Goal: Transaction & Acquisition: Purchase product/service

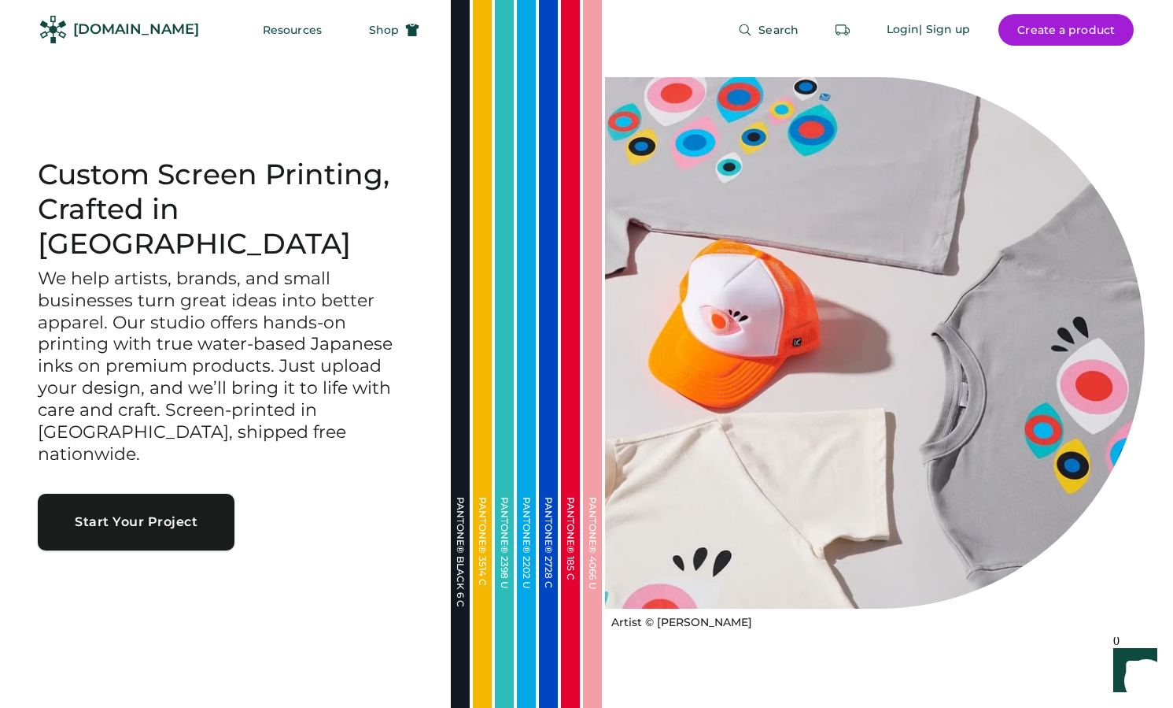
click at [139, 493] on button "Start Your Project" at bounding box center [136, 521] width 197 height 57
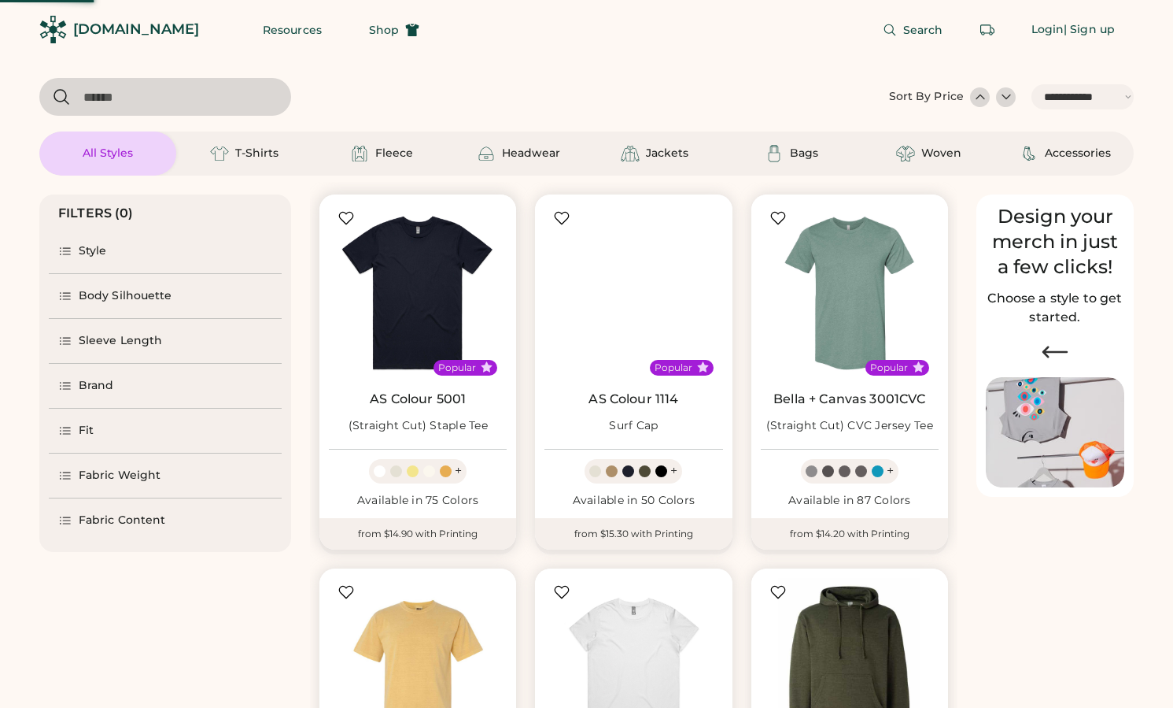
select select "*****"
select select "*"
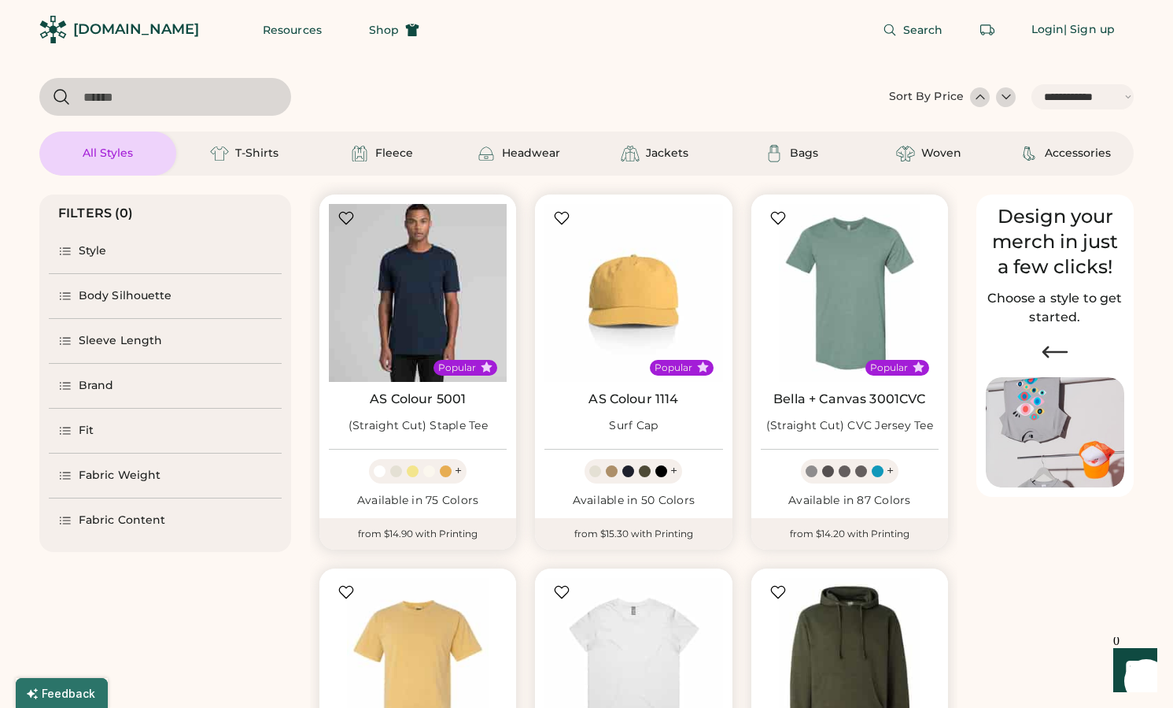
click at [421, 289] on img at bounding box center [418, 293] width 178 height 178
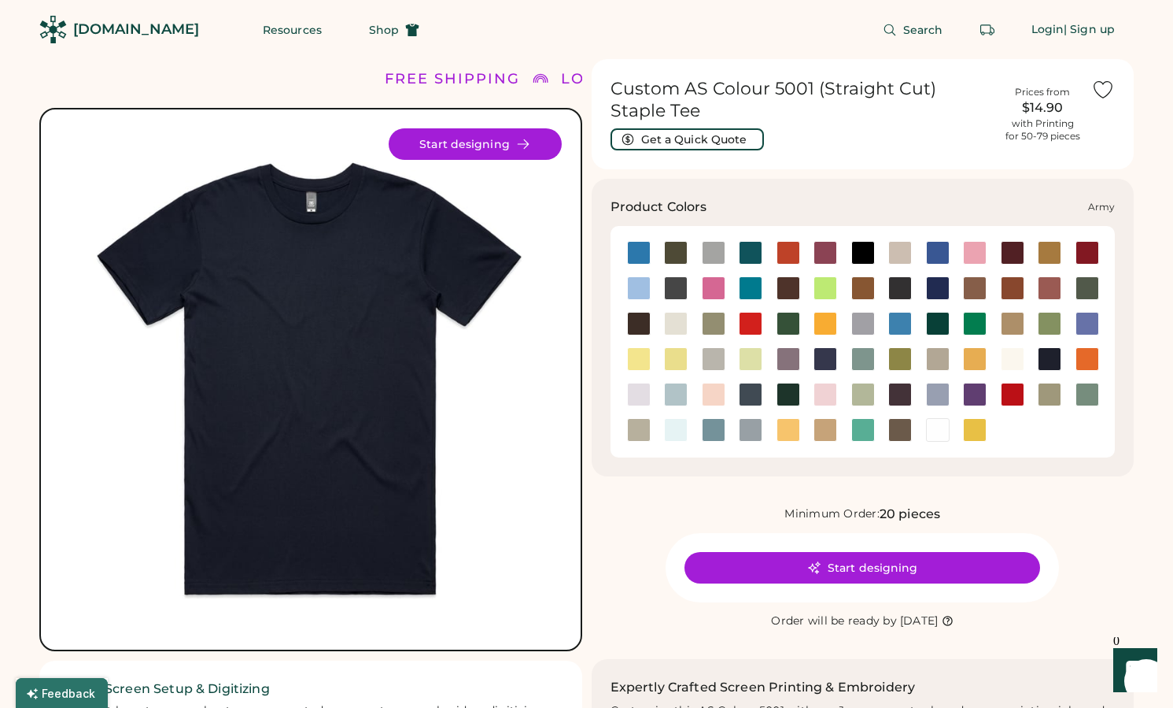
click at [670, 252] on div at bounding box center [676, 253] width 24 height 24
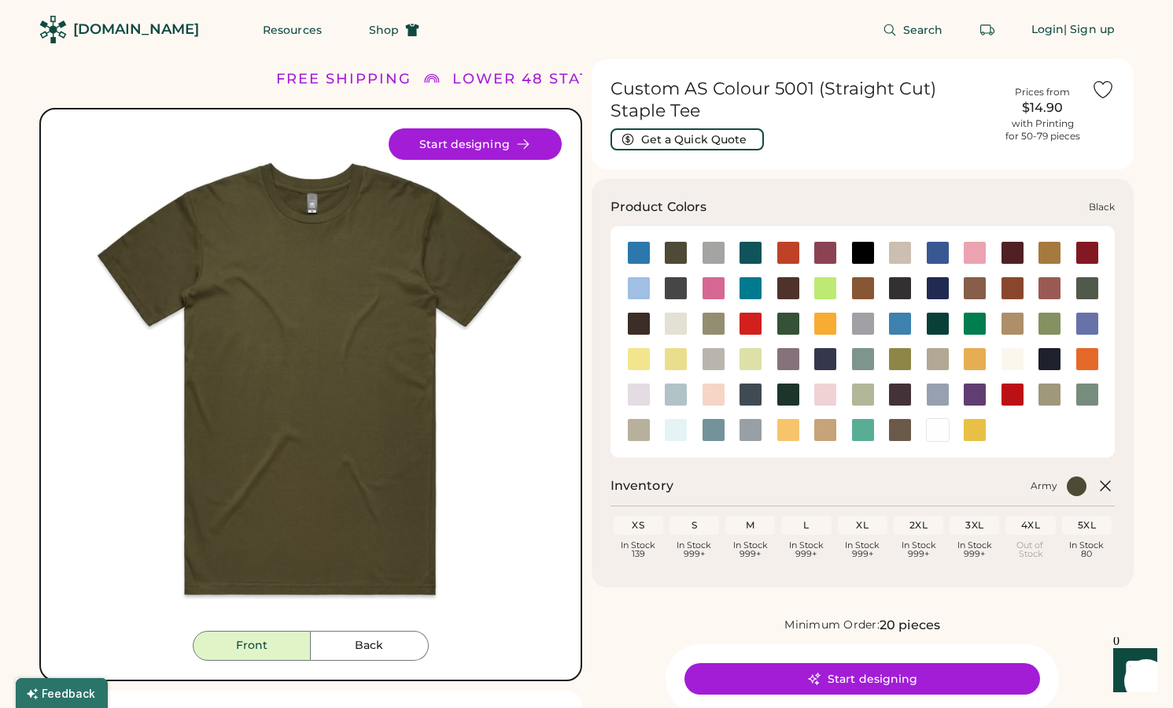
click at [853, 256] on div at bounding box center [864, 253] width 24 height 24
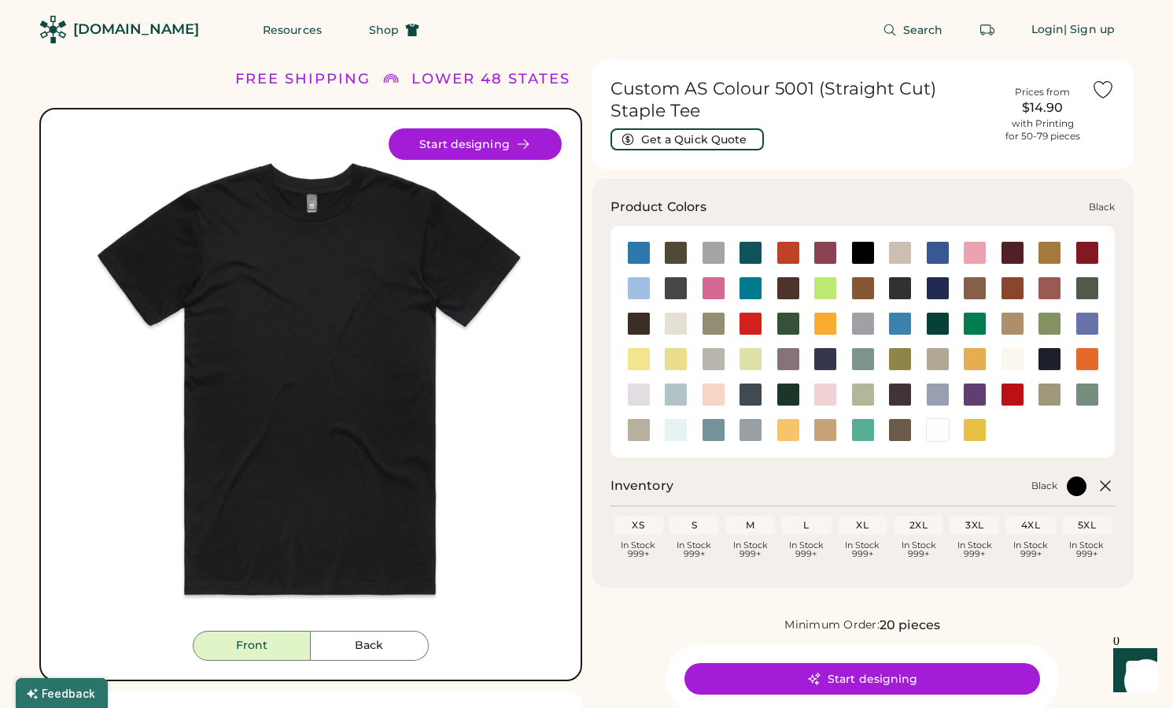
click at [863, 253] on div at bounding box center [864, 253] width 24 height 24
click at [806, 676] on button "Start designing" at bounding box center [863, 678] width 356 height 31
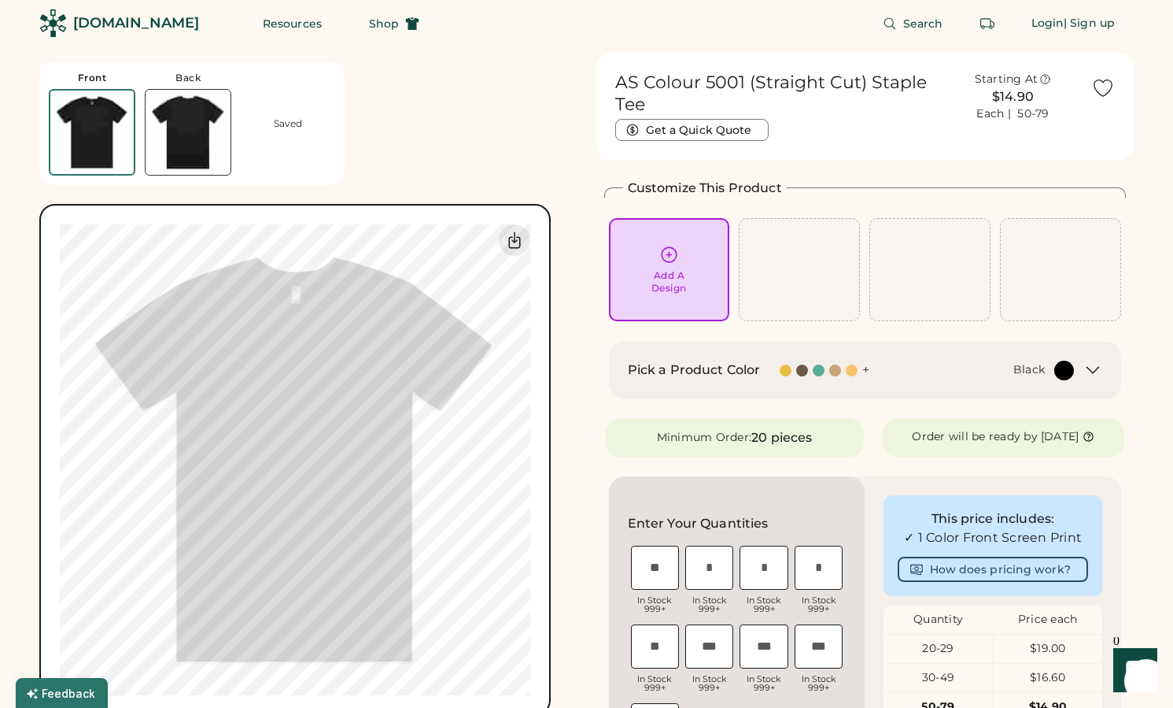
scroll to position [29, 0]
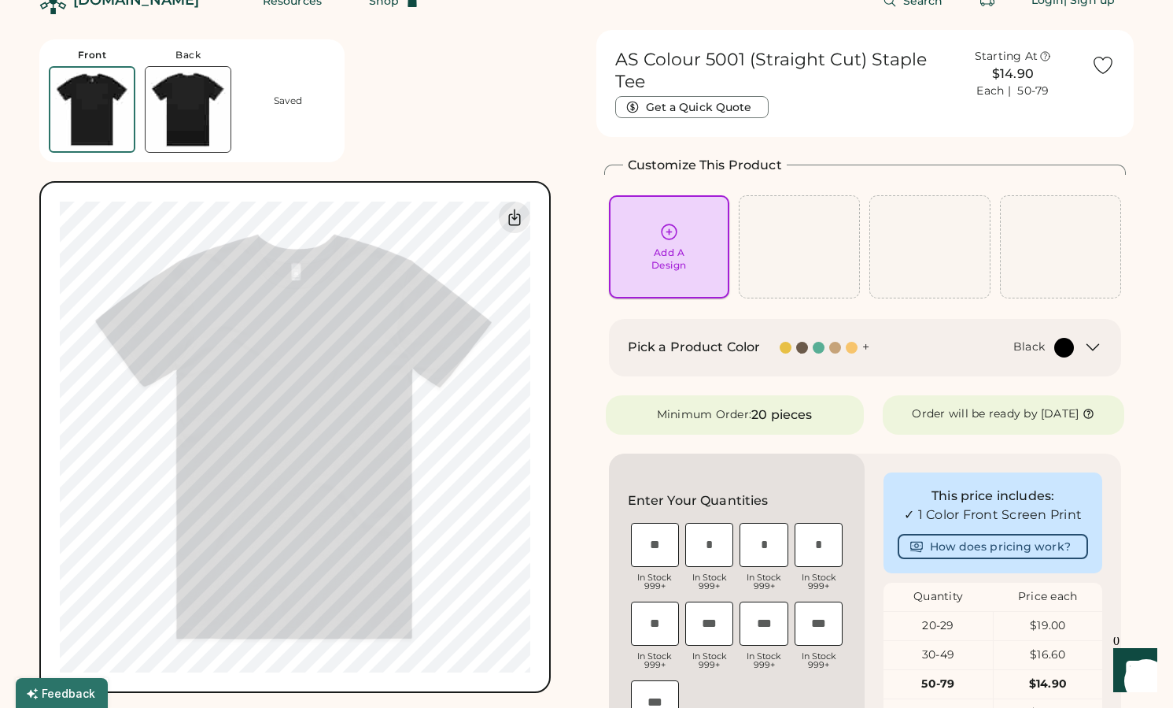
click at [684, 241] on div "Add A Design" at bounding box center [669, 247] width 99 height 50
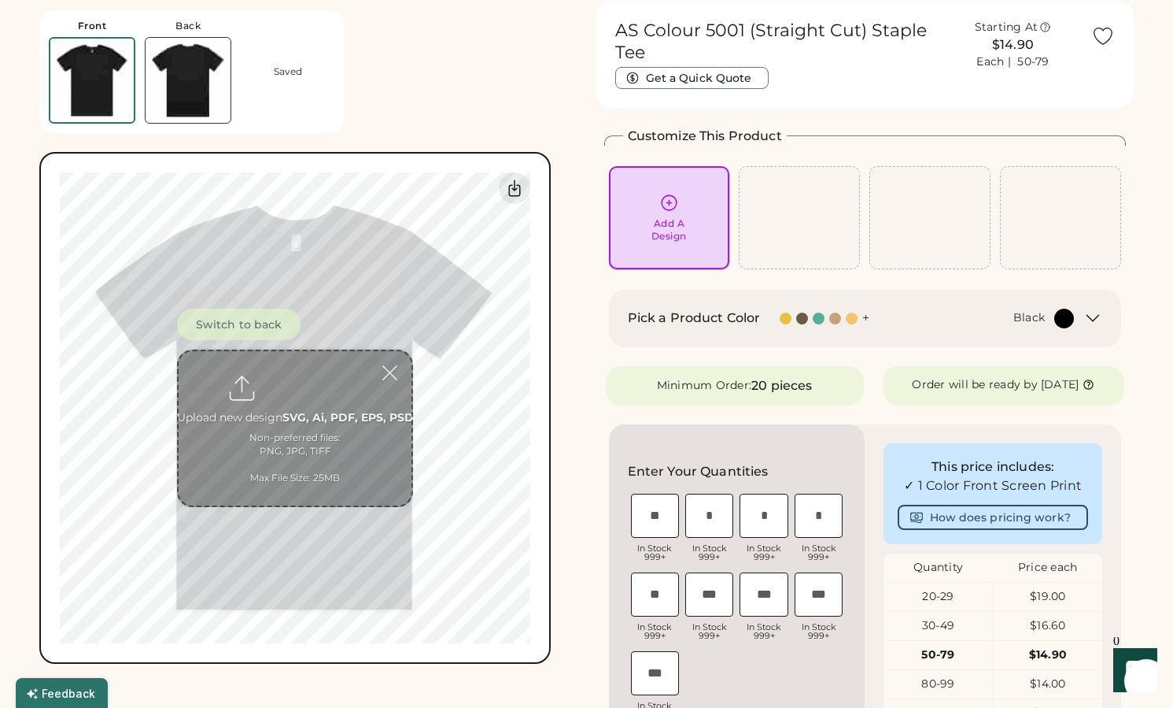
scroll to position [59, 0]
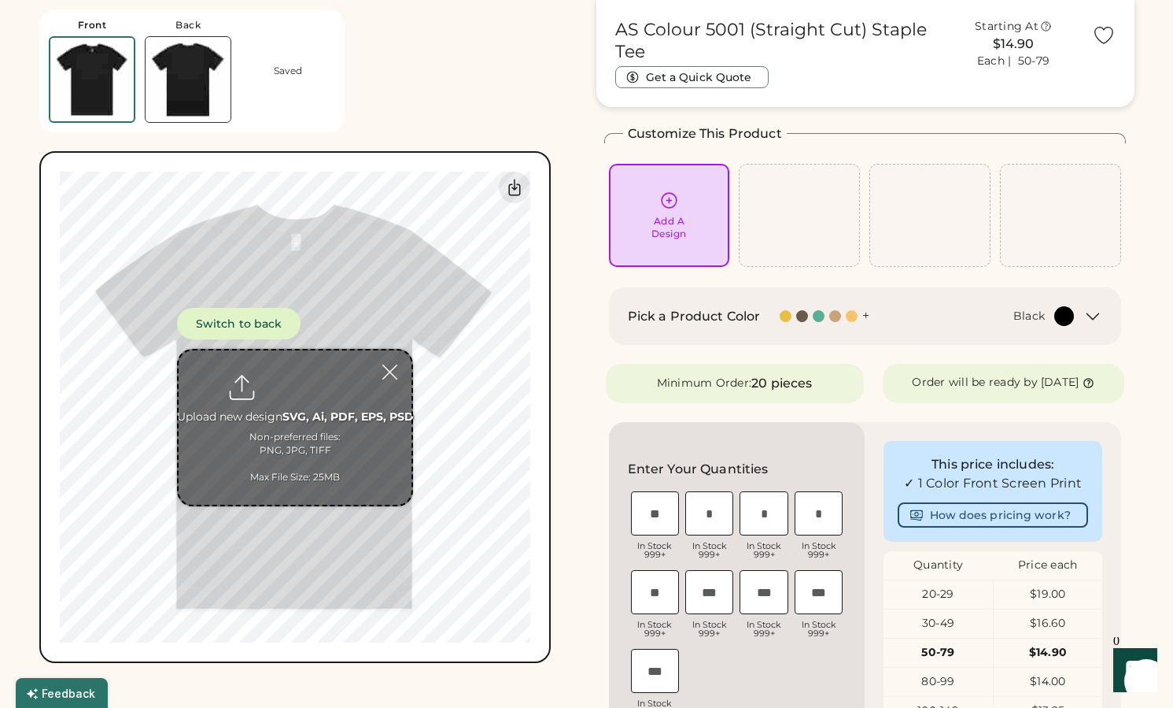
click at [272, 440] on input "file" at bounding box center [295, 427] width 233 height 154
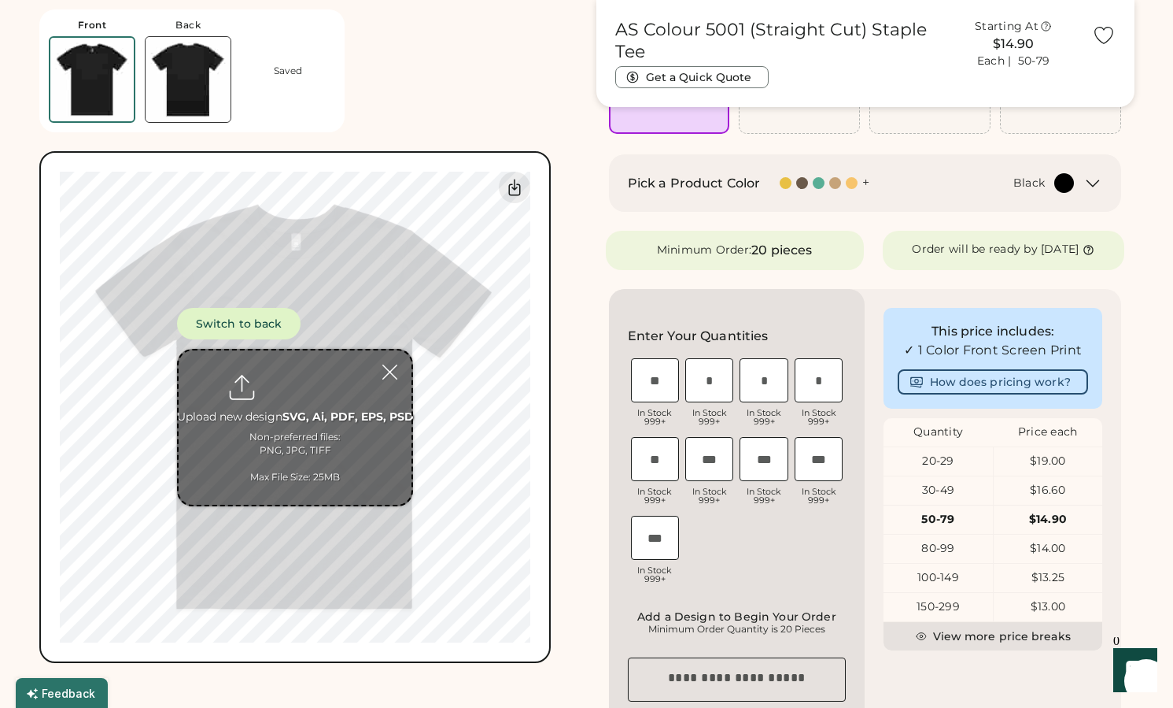
scroll to position [222, 0]
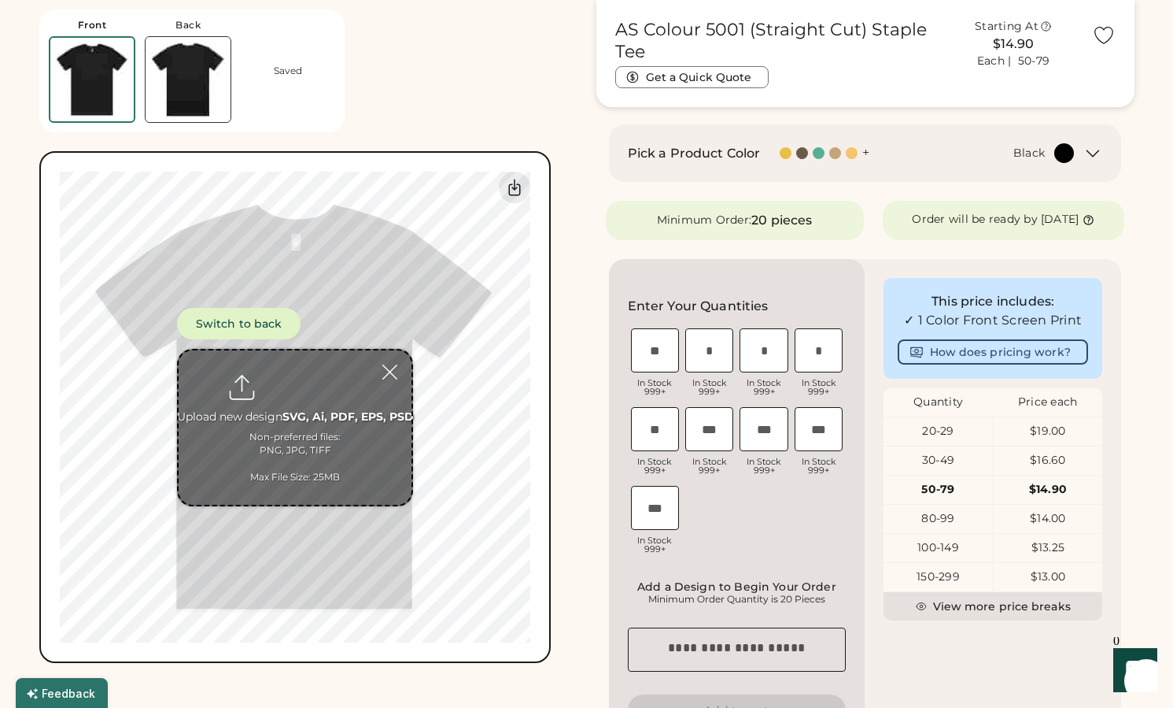
click at [312, 439] on input "file" at bounding box center [295, 427] width 233 height 154
type input "**********"
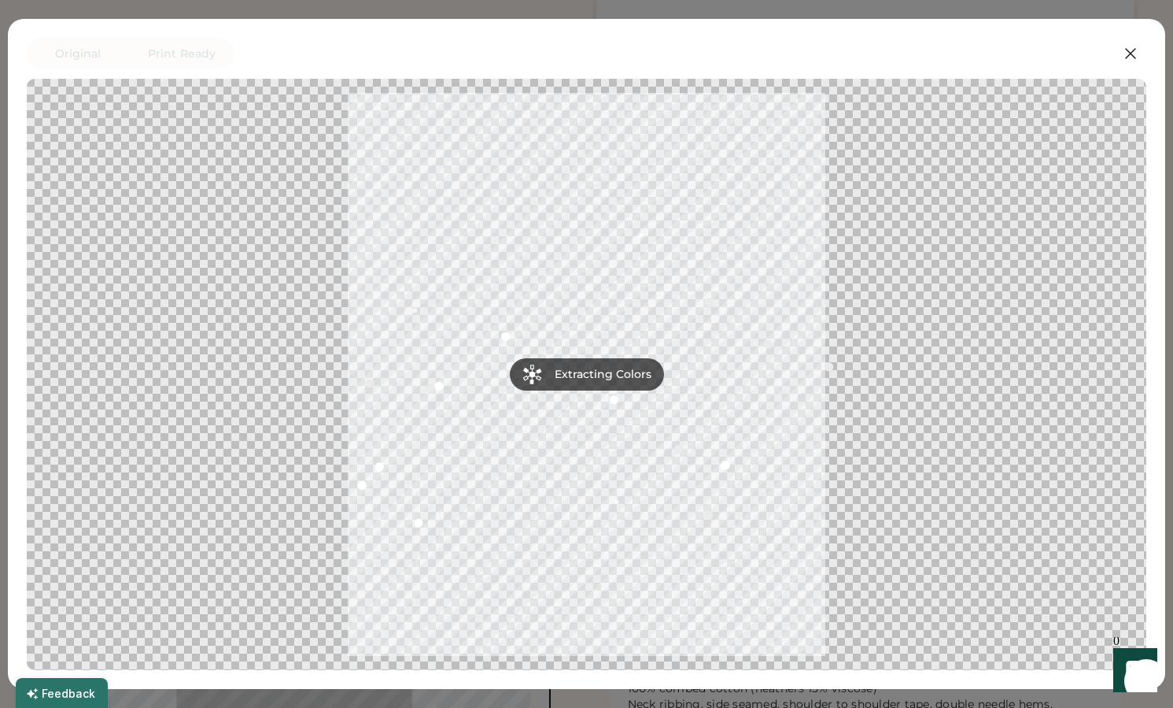
scroll to position [642, 0]
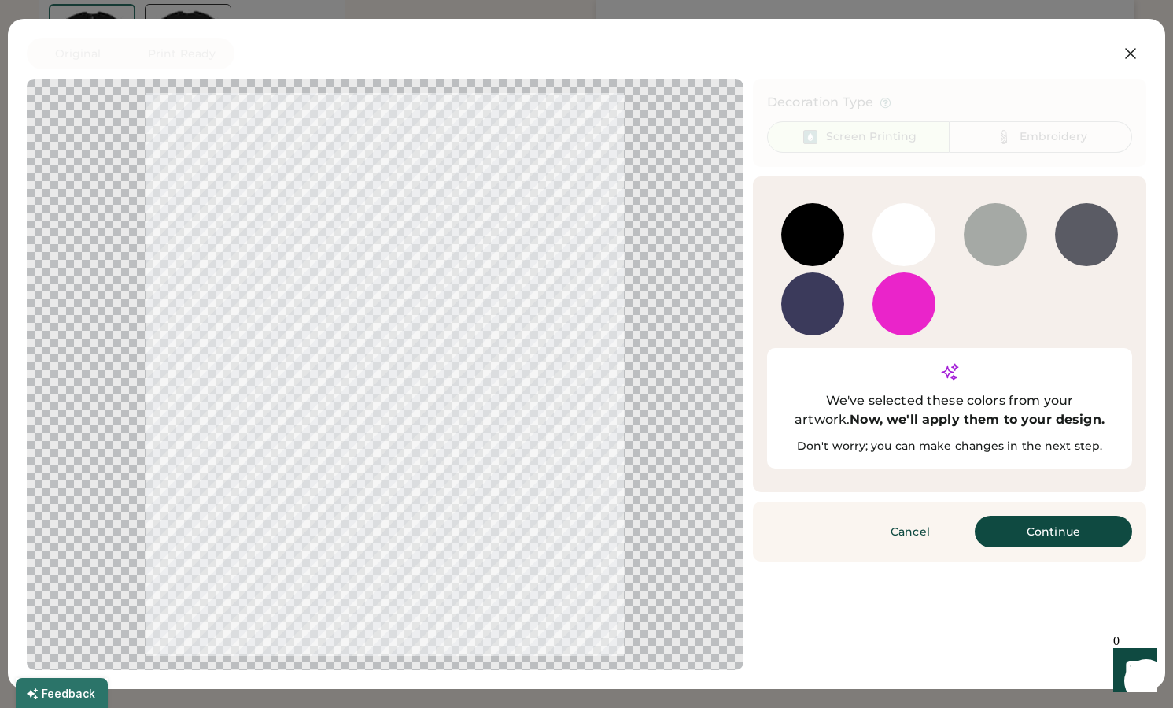
click at [441, 263] on div at bounding box center [385, 374] width 689 height 563
click at [1039, 516] on button "Continue" at bounding box center [1053, 531] width 157 height 31
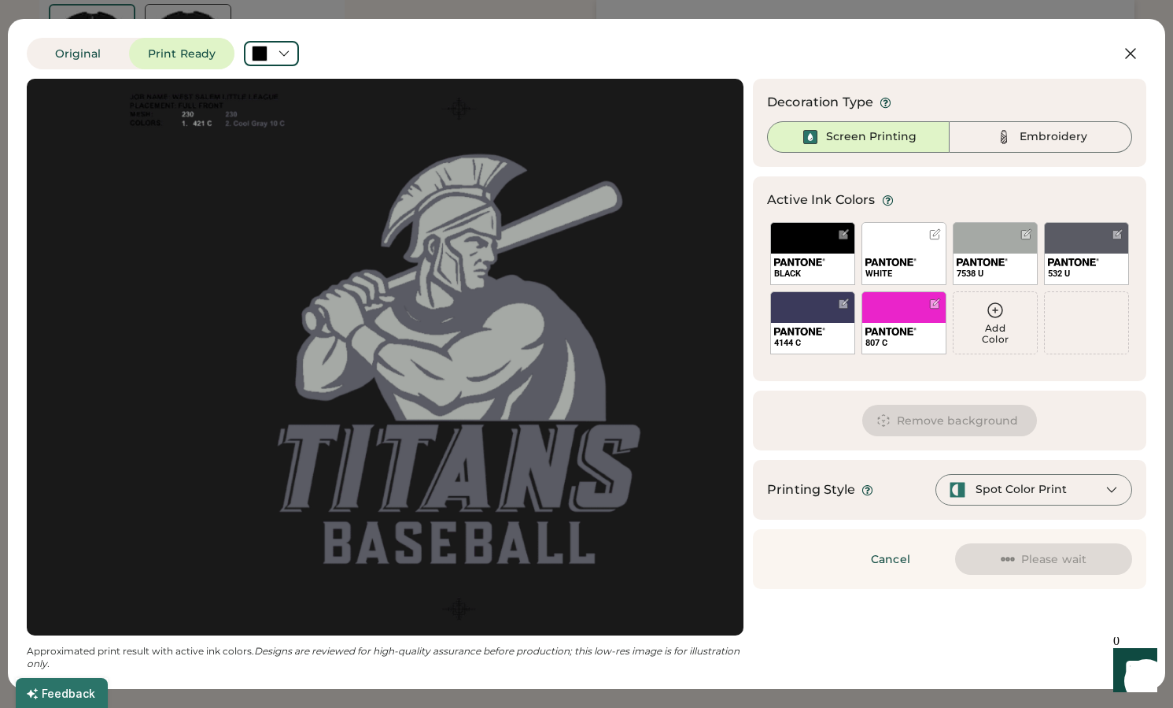
click at [422, 379] on div at bounding box center [385, 357] width 689 height 528
click at [500, 359] on div at bounding box center [385, 357] width 689 height 528
click at [1029, 238] on div at bounding box center [1027, 234] width 12 height 12
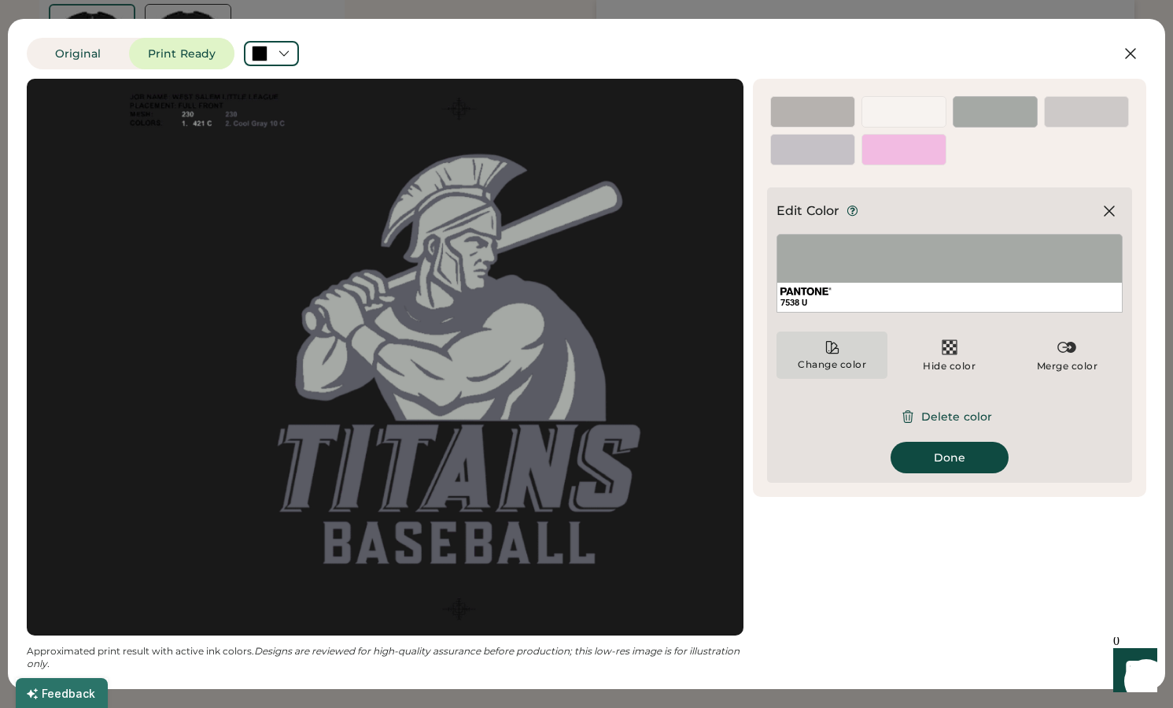
click at [827, 346] on icon at bounding box center [833, 347] width 16 height 16
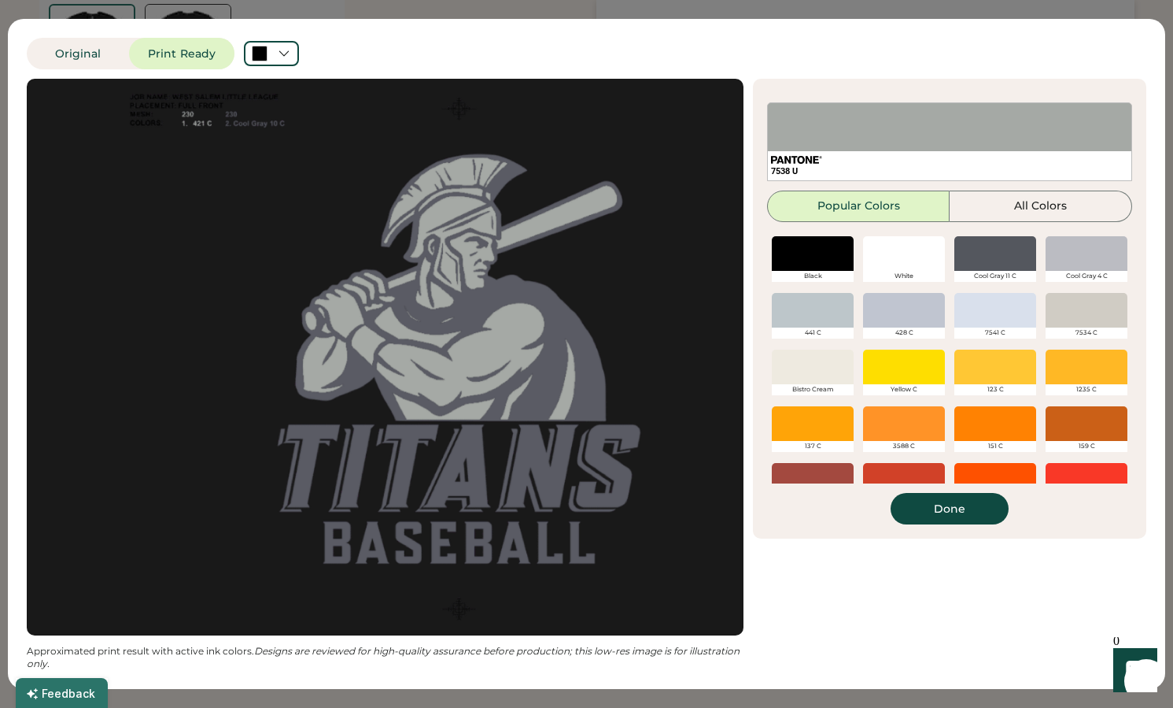
click at [912, 379] on div at bounding box center [904, 366] width 82 height 35
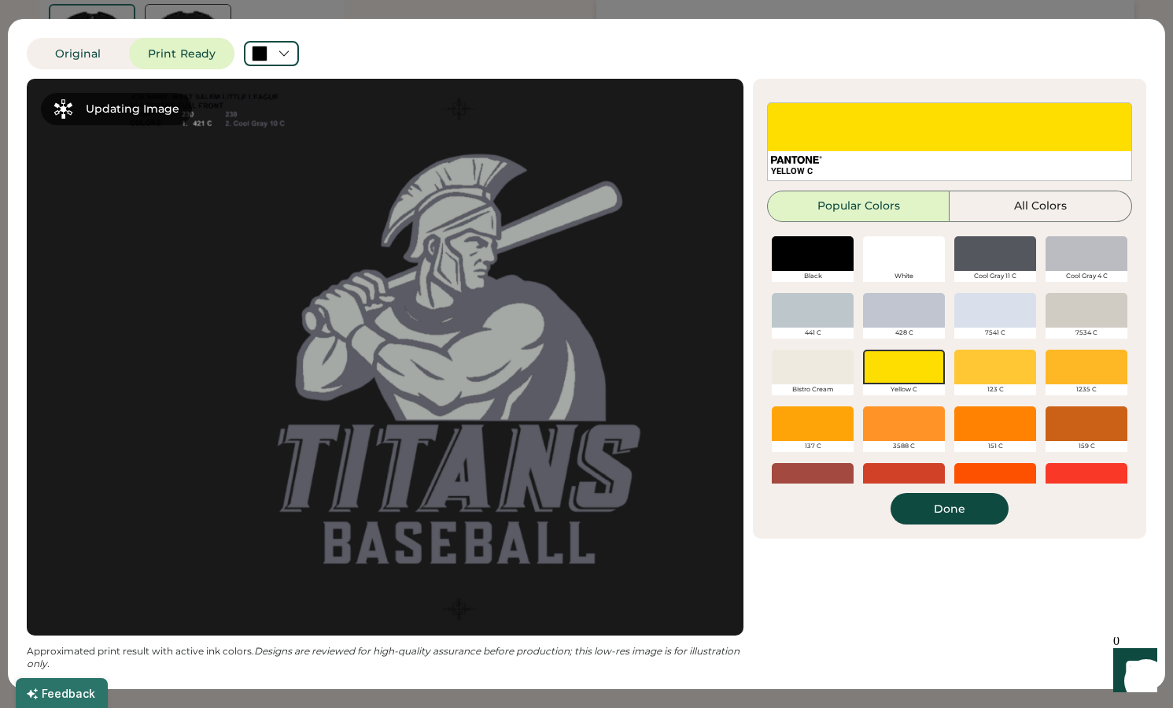
click at [944, 512] on button "Done" at bounding box center [950, 508] width 118 height 31
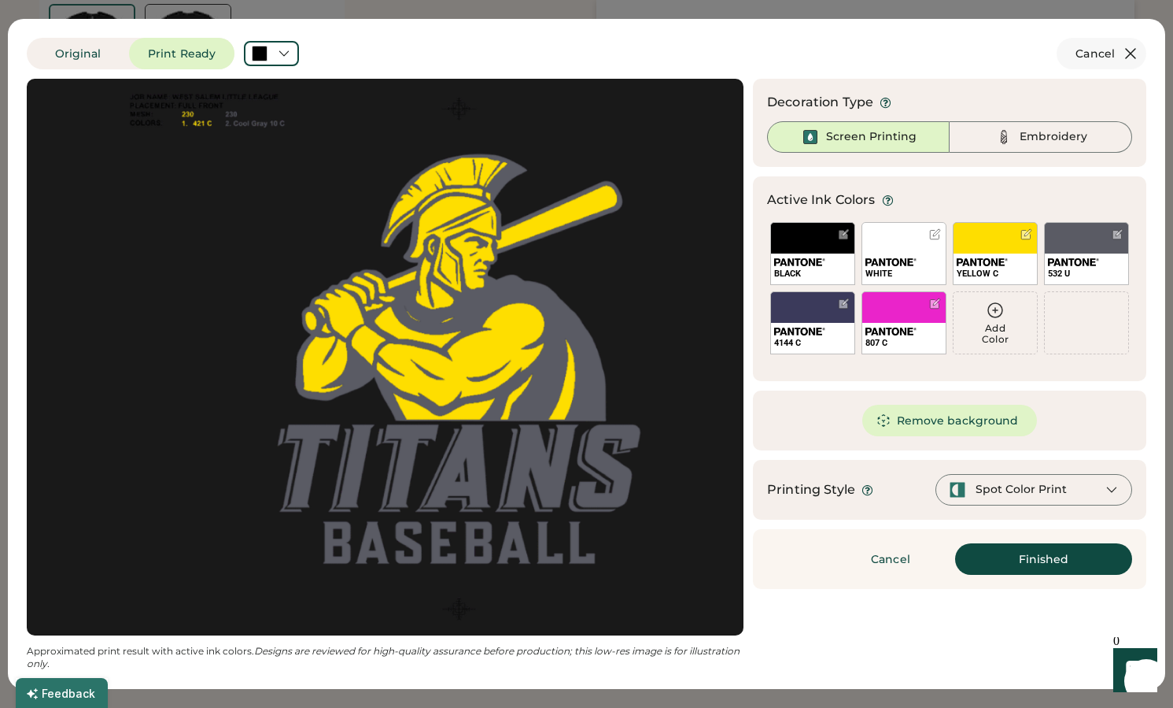
click at [1127, 54] on icon at bounding box center [1131, 53] width 19 height 19
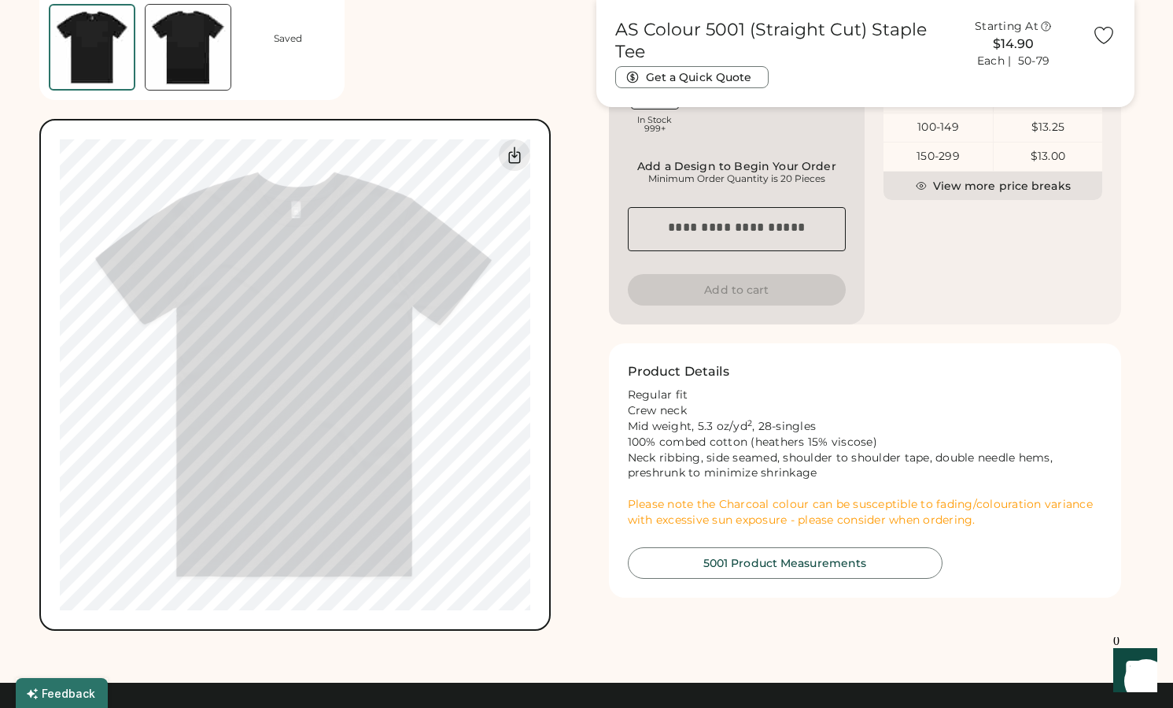
click at [976, 388] on div "Product Details Regular fit Crew neck Mid weight, 5.3 oz/yd 2 , 28-singles 100%…" at bounding box center [865, 445] width 475 height 166
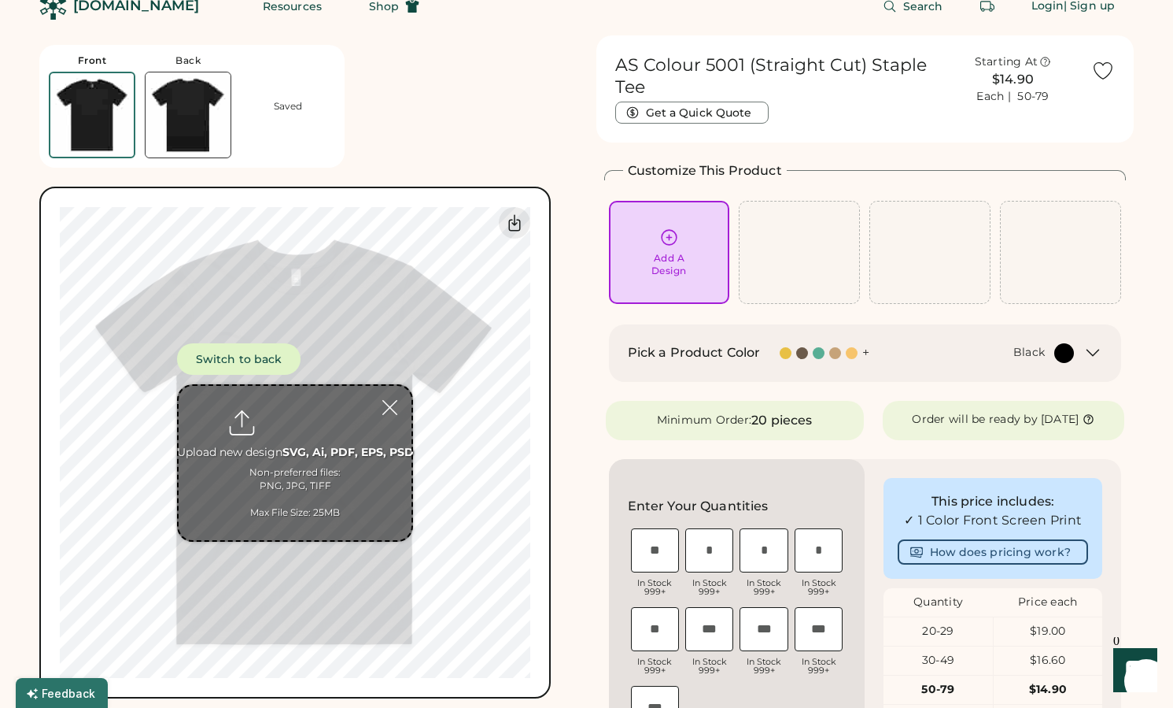
scroll to position [0, 0]
